Goal: Task Accomplishment & Management: Manage account settings

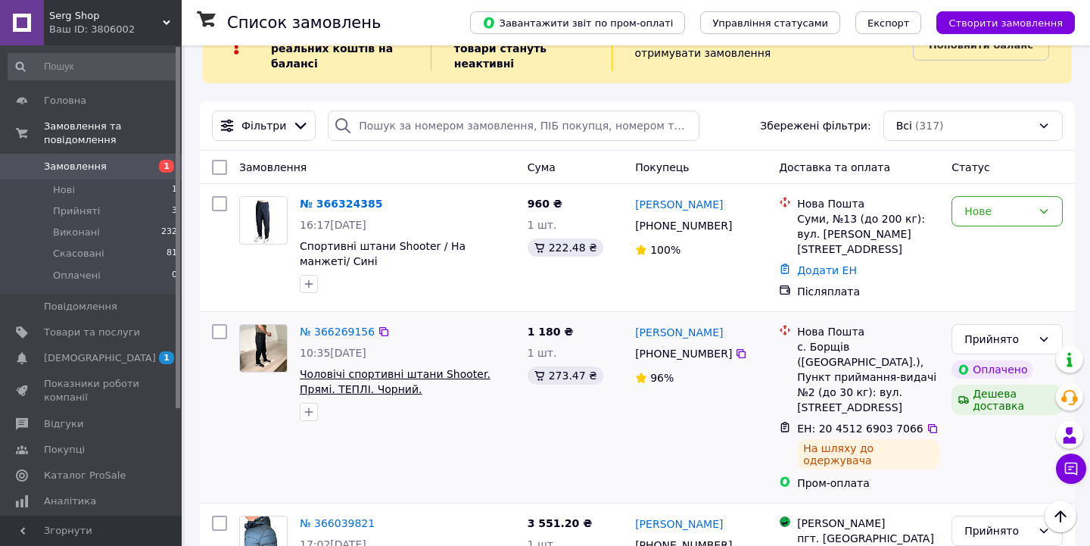
scroll to position [54, 0]
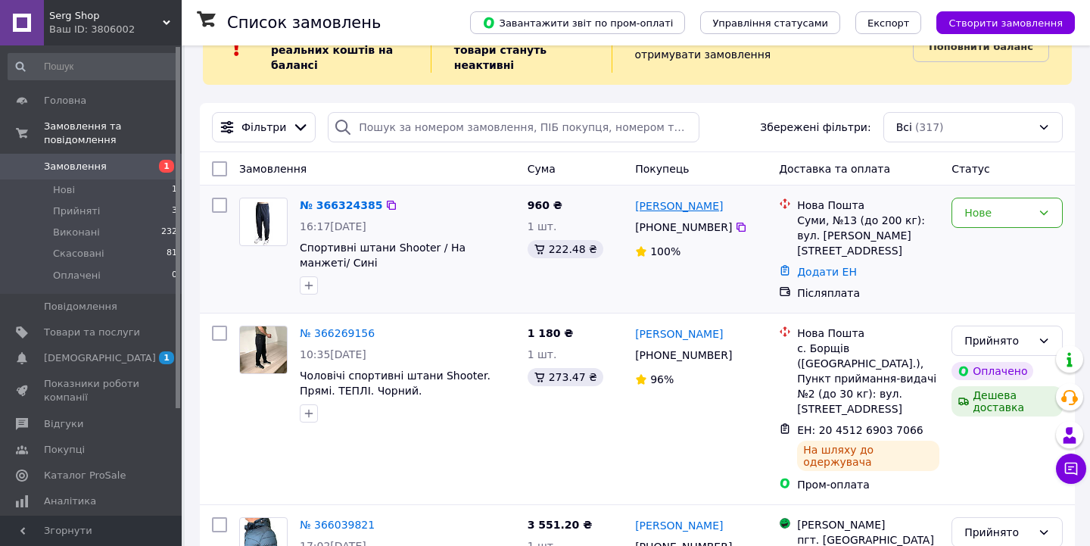
click at [671, 208] on link "[PERSON_NAME]" at bounding box center [679, 205] width 88 height 15
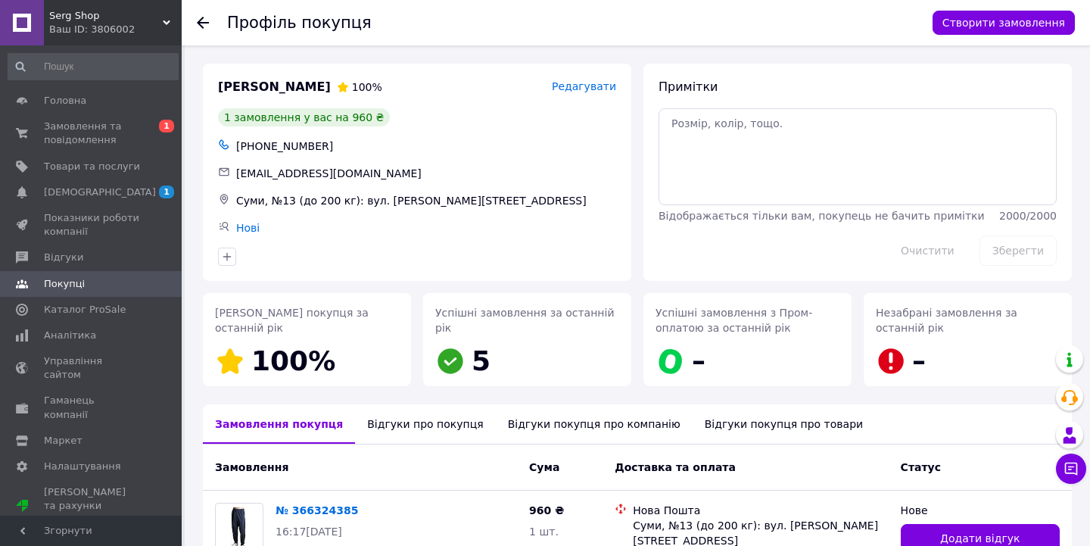
click at [204, 20] on icon at bounding box center [203, 23] width 12 height 12
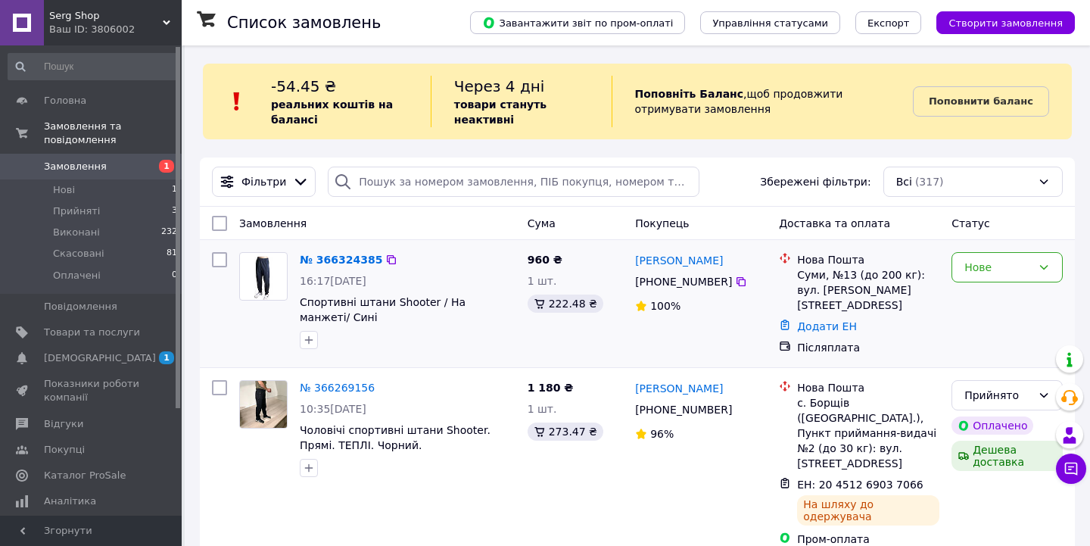
click at [267, 270] on img at bounding box center [264, 276] width 34 height 47
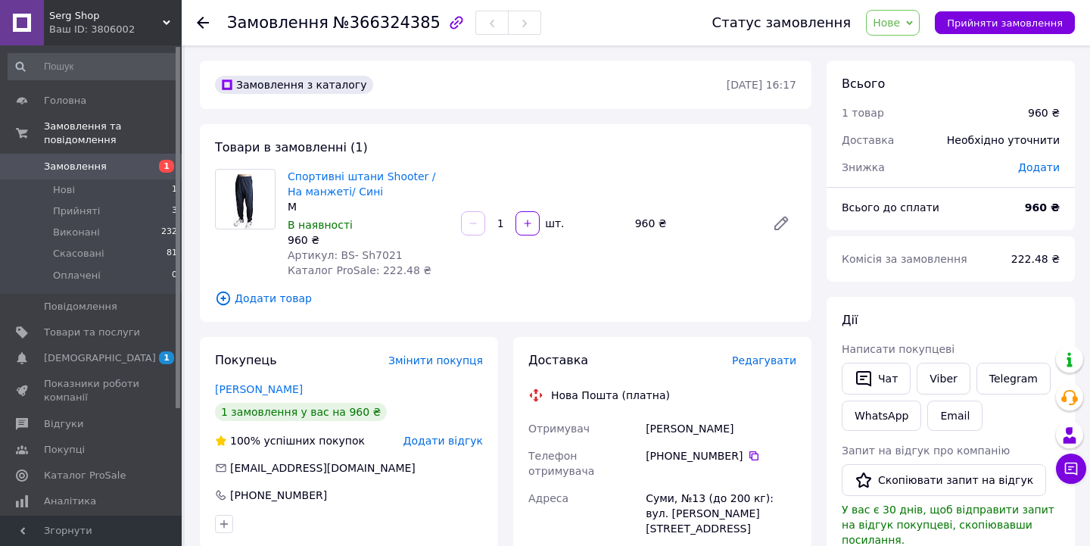
click at [343, 183] on span "Спортивні штани Shooter / На манжеті/ Сині" at bounding box center [368, 184] width 161 height 30
click at [343, 180] on link "Спортивні штани Shooter / На манжеті/ Сині" at bounding box center [362, 183] width 148 height 27
click at [913, 23] on icon at bounding box center [909, 23] width 7 height 7
click at [919, 52] on li "Прийнято" at bounding box center [901, 53] width 70 height 23
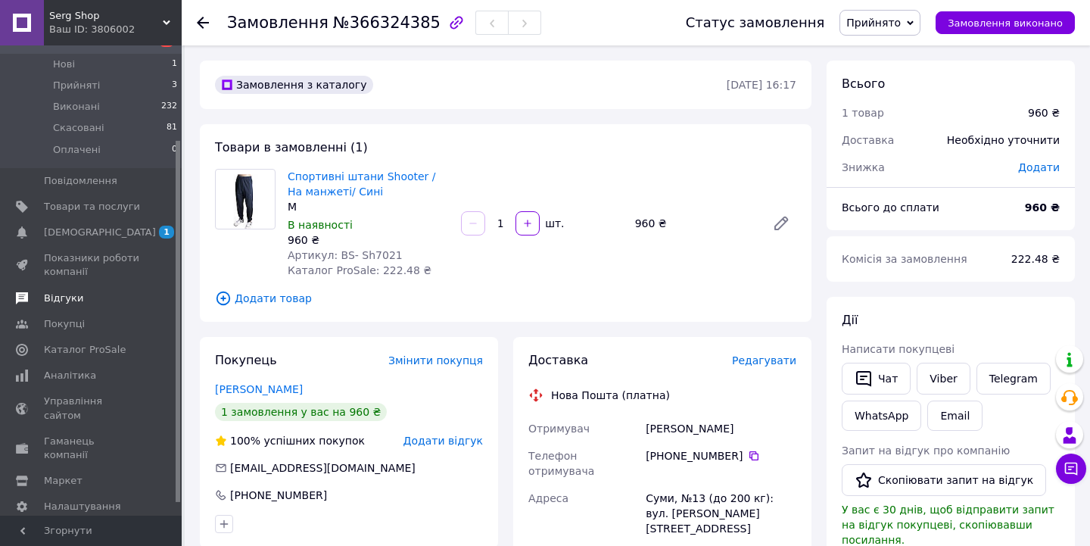
scroll to position [128, 0]
click at [72, 344] on span "Каталог ProSale" at bounding box center [85, 348] width 82 height 14
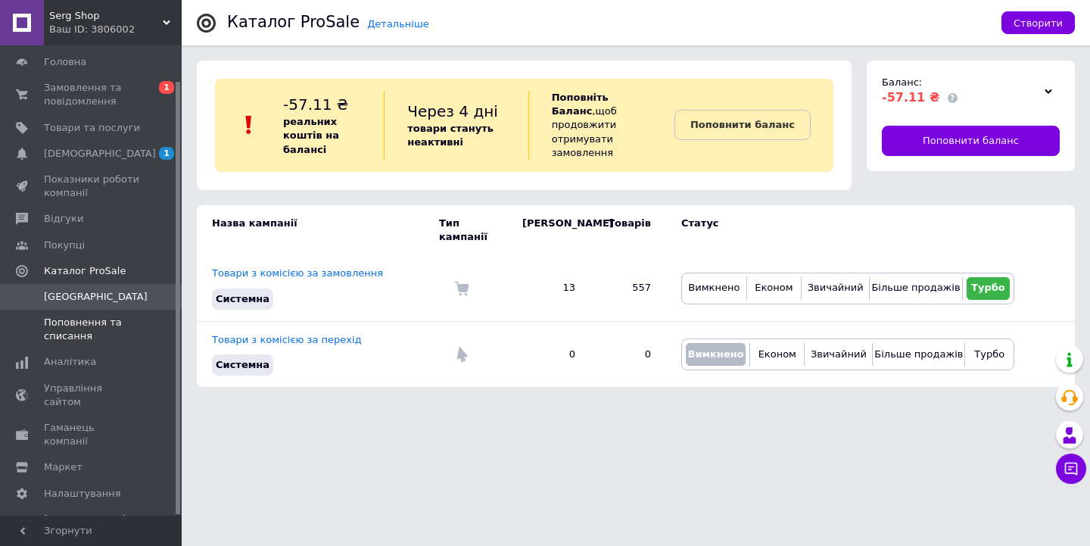
click at [70, 320] on span "Поповнення та списання" at bounding box center [92, 329] width 96 height 27
